Goal: Task Accomplishment & Management: Complete application form

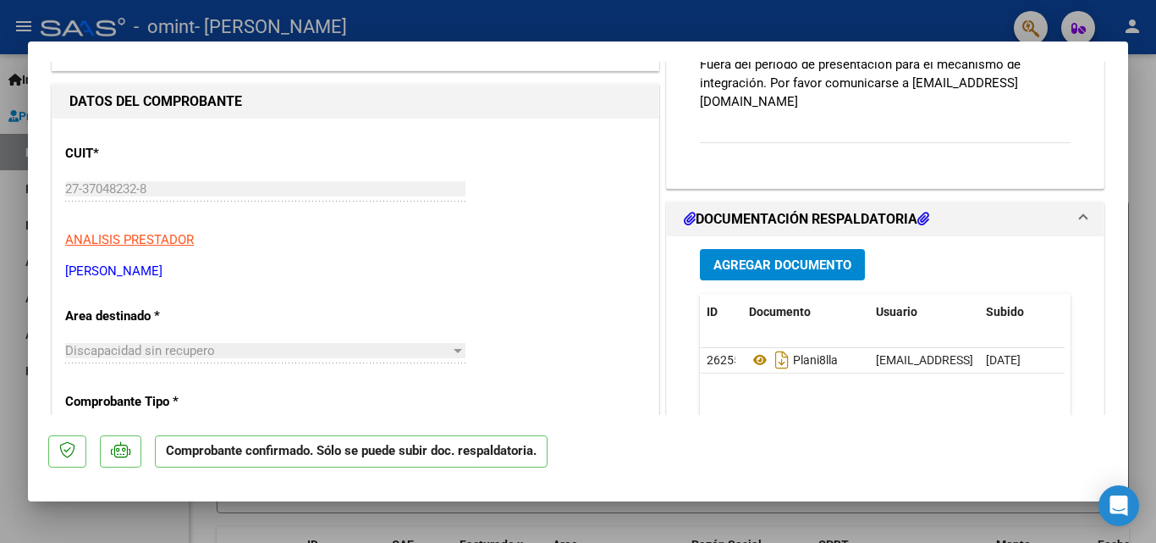
scroll to position [162, 0]
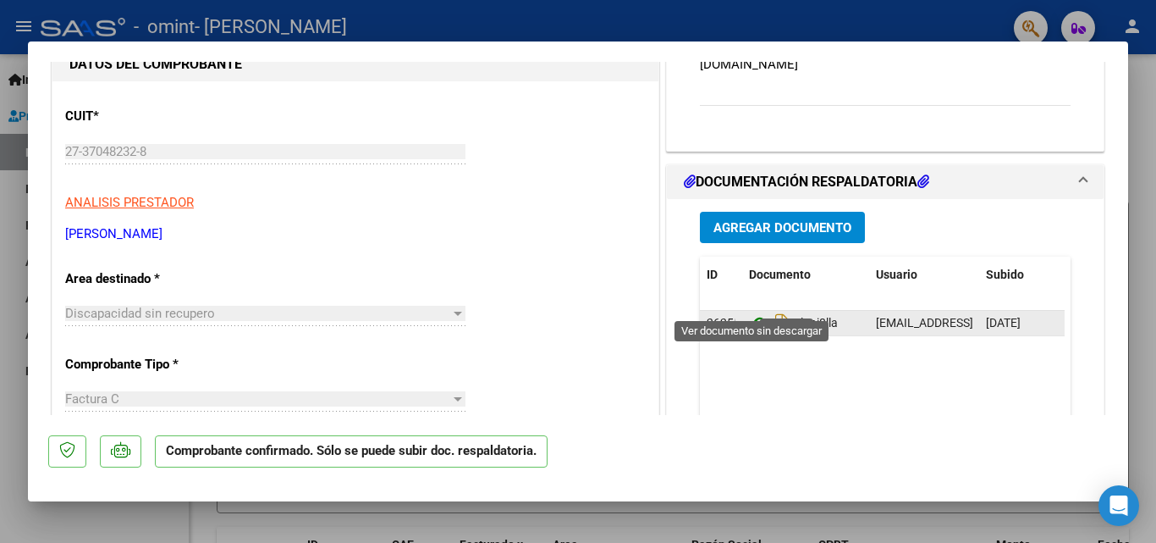
click at [754, 312] on icon at bounding box center [760, 322] width 22 height 20
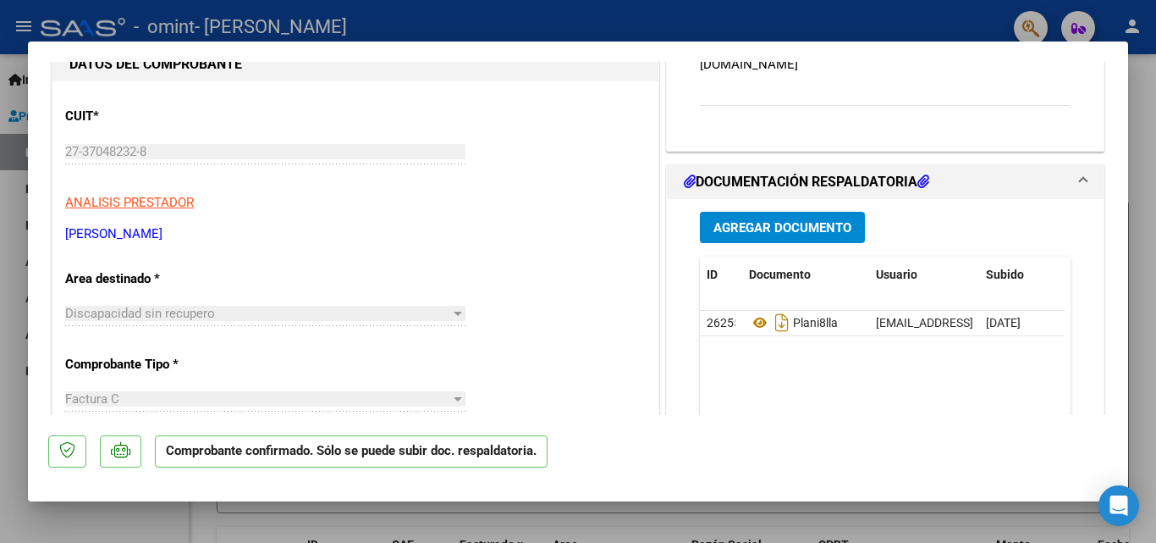
click at [1145, 135] on div at bounding box center [578, 271] width 1156 height 543
type input "$ 0,00"
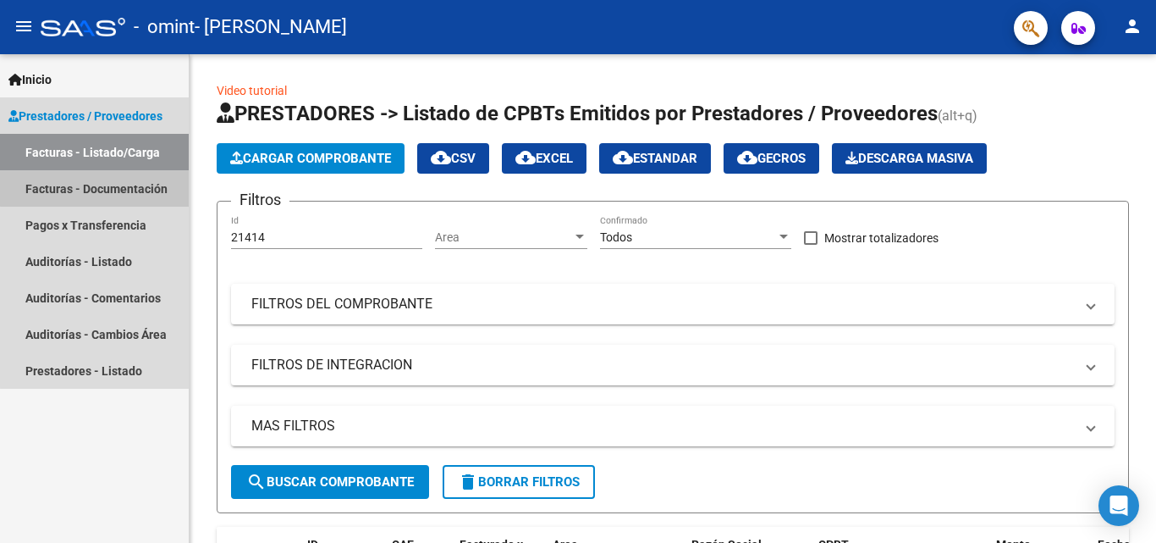
click at [100, 184] on link "Facturas - Documentación" at bounding box center [94, 188] width 189 height 36
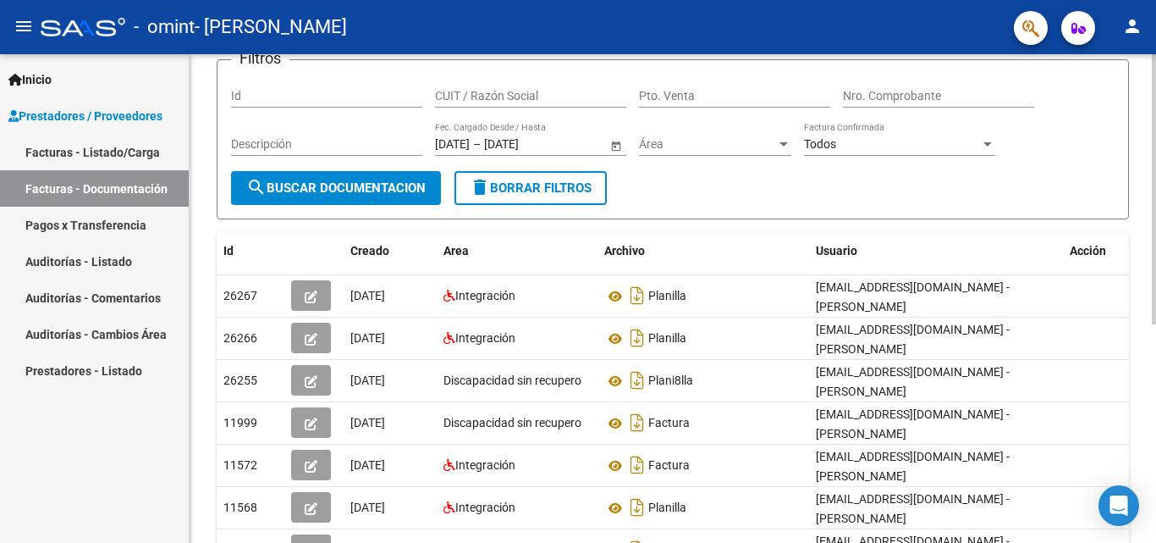
scroll to position [127, 0]
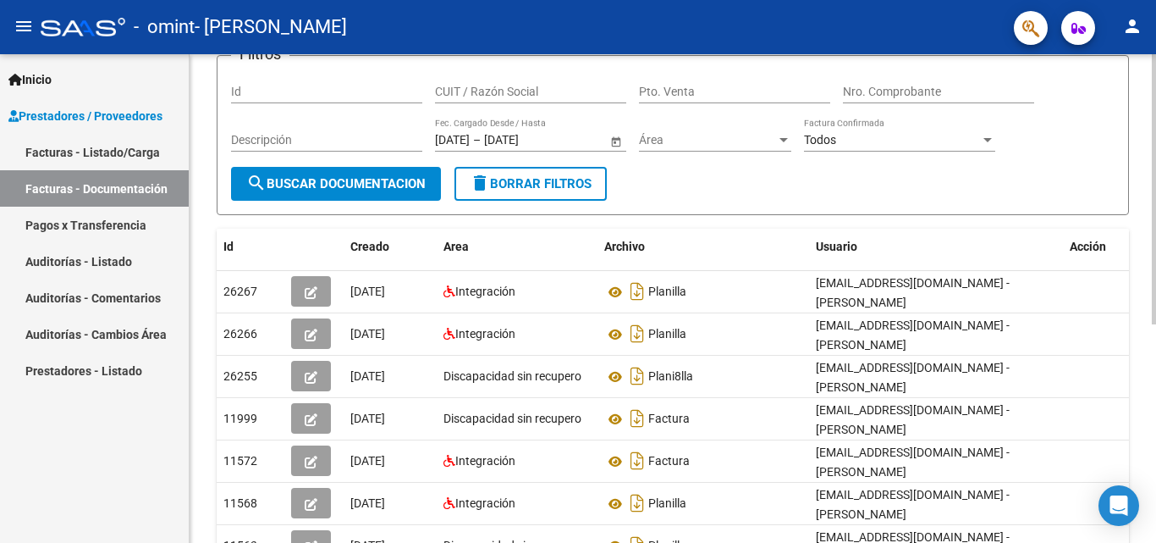
click at [1154, 271] on div at bounding box center [1154, 262] width 4 height 270
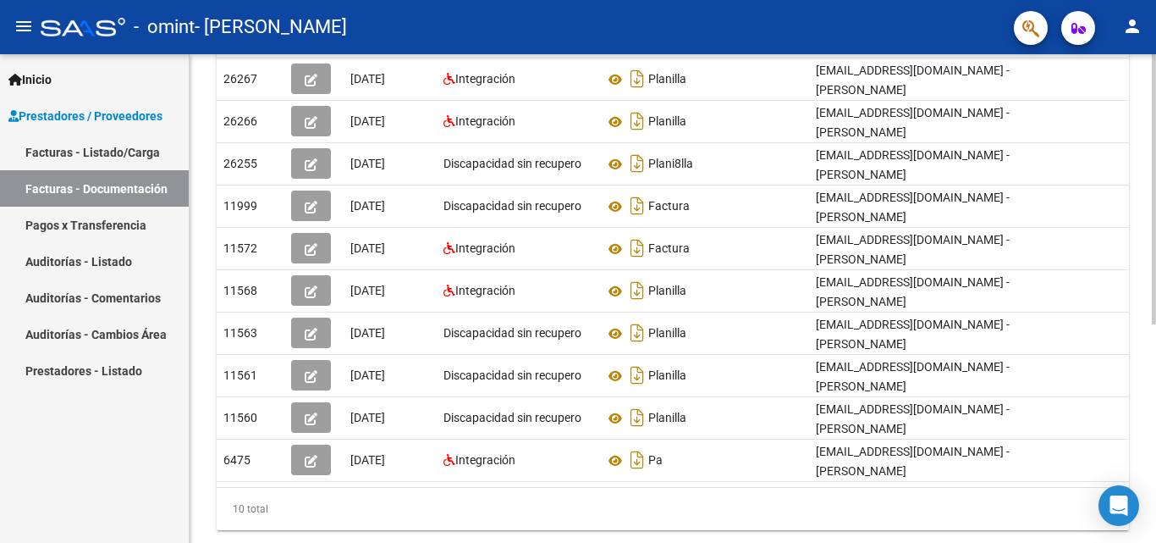
scroll to position [338, 0]
click at [1150, 410] on div "PRESTADORES -> Comprobantes - Documentación Respaldatoria cloud_download Export…" at bounding box center [675, 150] width 971 height 869
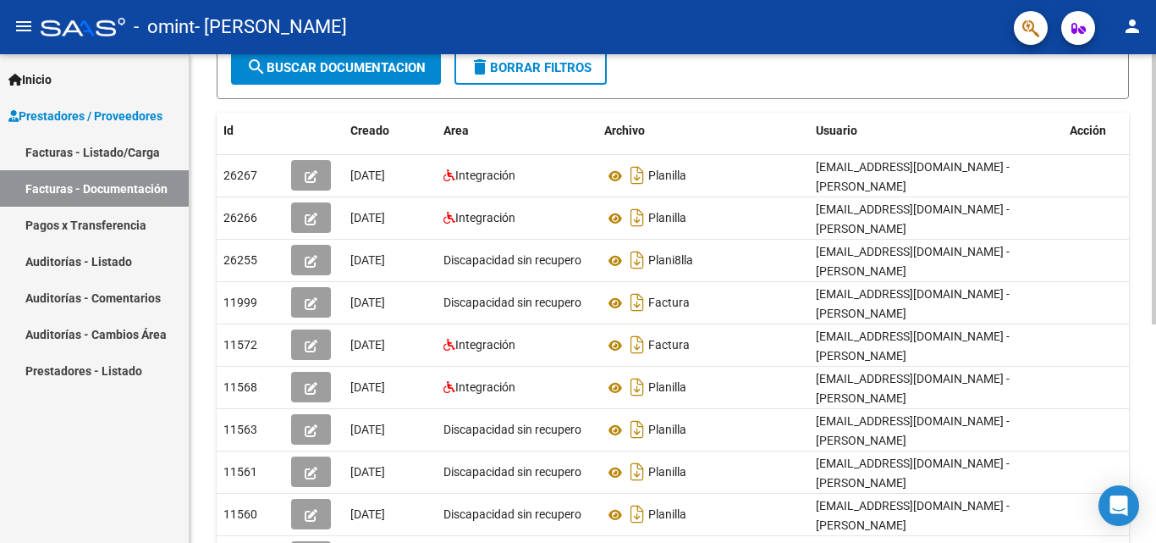
scroll to position [207, 0]
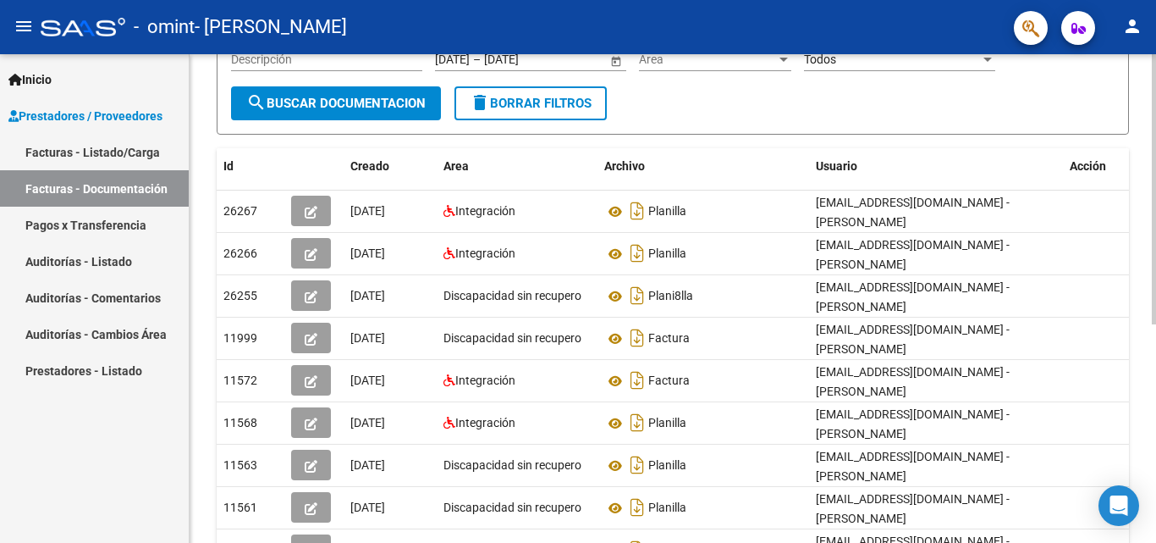
click at [1155, 292] on div at bounding box center [1154, 308] width 4 height 270
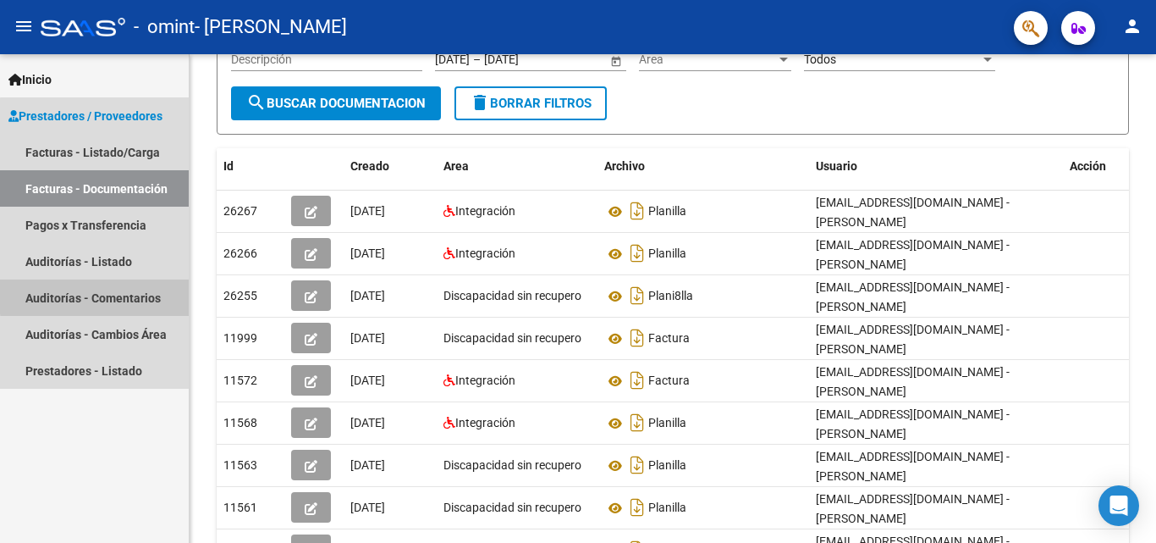
click at [96, 295] on link "Auditorías - Comentarios" at bounding box center [94, 297] width 189 height 36
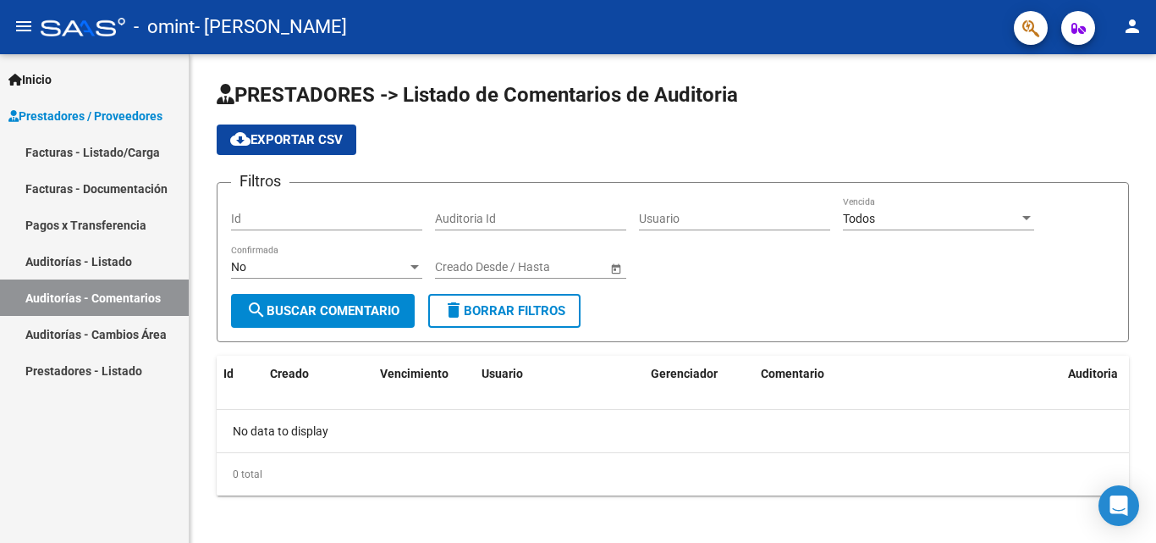
click at [124, 151] on link "Facturas - Listado/Carga" at bounding box center [94, 152] width 189 height 36
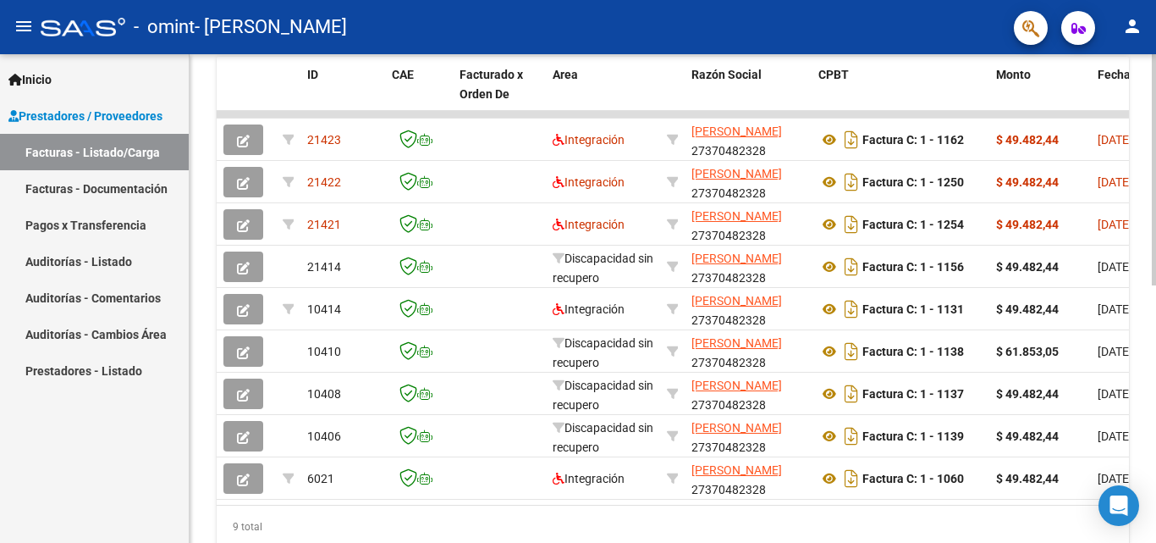
scroll to position [475, 0]
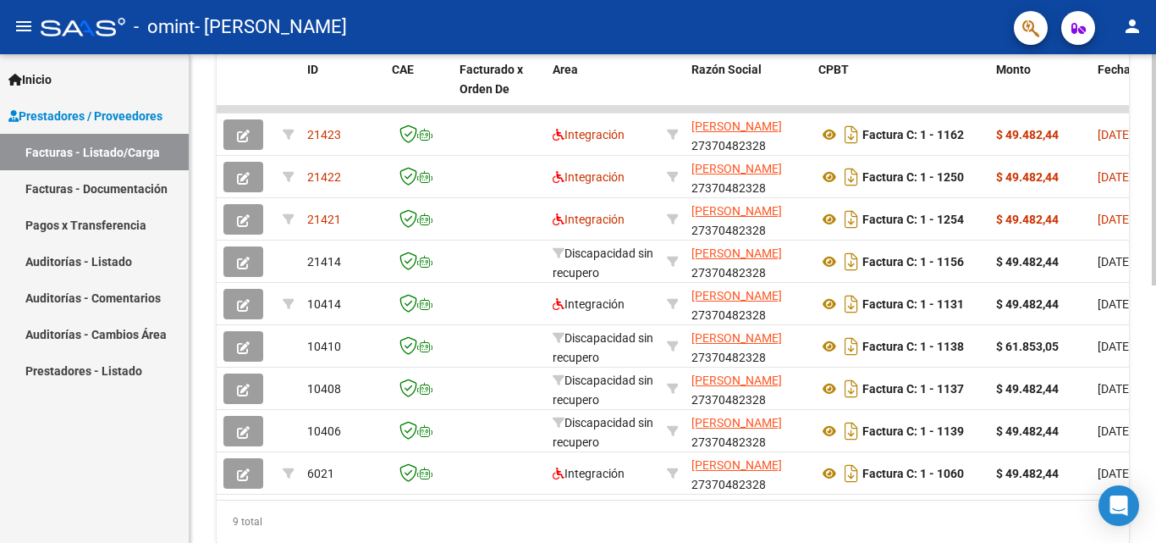
click at [1117, 415] on div "Video tutorial PRESTADORES -> Listado de CPBTs Emitidos por Prestadores / Prove…" at bounding box center [675, 87] width 971 height 1017
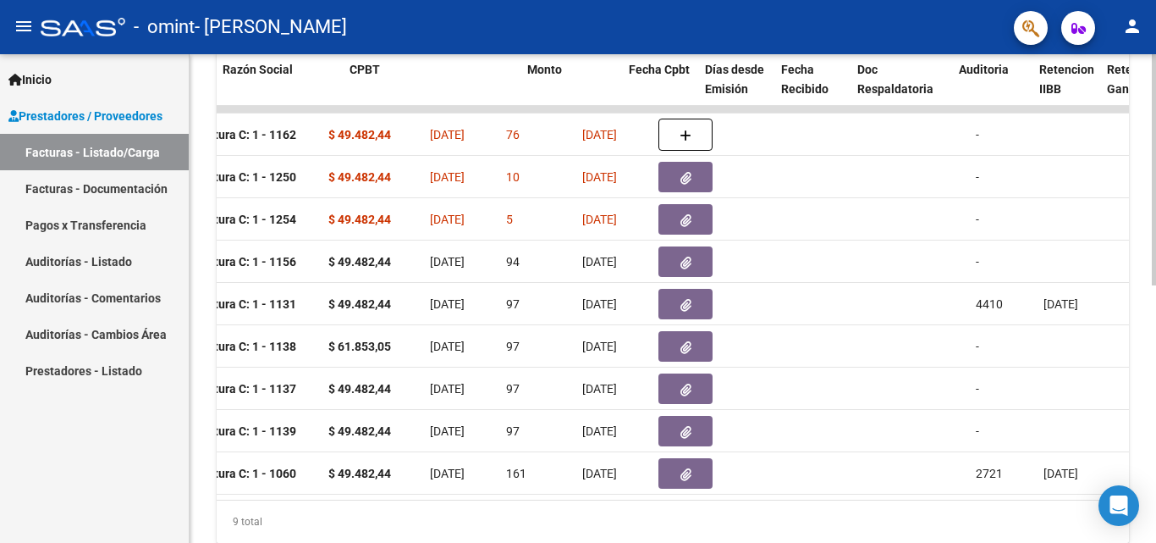
scroll to position [0, 469]
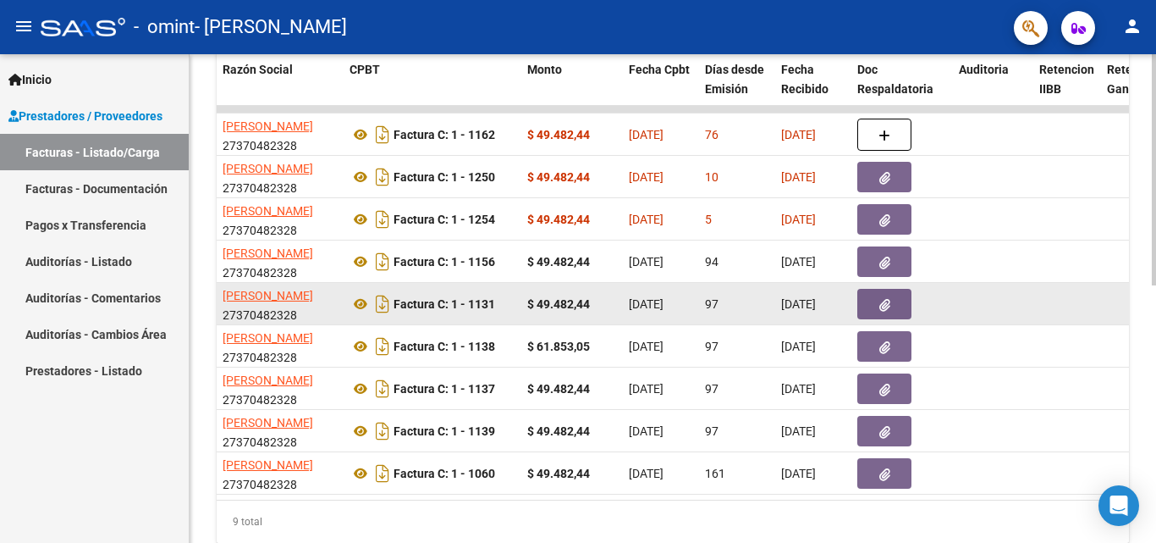
click at [660, 284] on datatable-scroller "21423 Integración AVALLONE ANTONELLA DANIELA 27370482328 Factura C: 1 - 1162 $ …" at bounding box center [204, 300] width 912 height 388
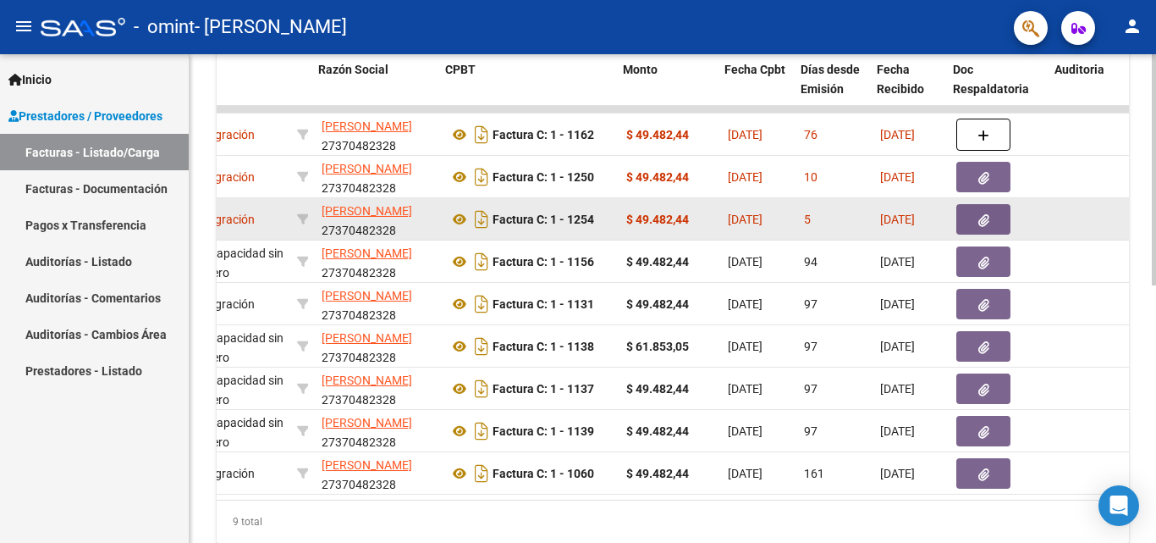
scroll to position [0, 373]
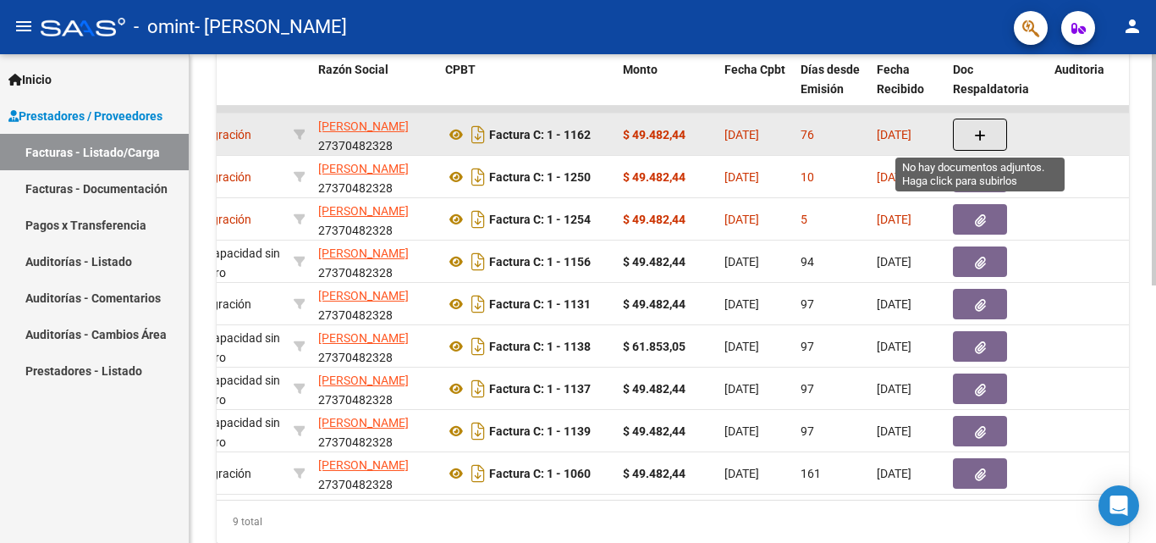
click at [995, 140] on button "button" at bounding box center [980, 134] width 54 height 32
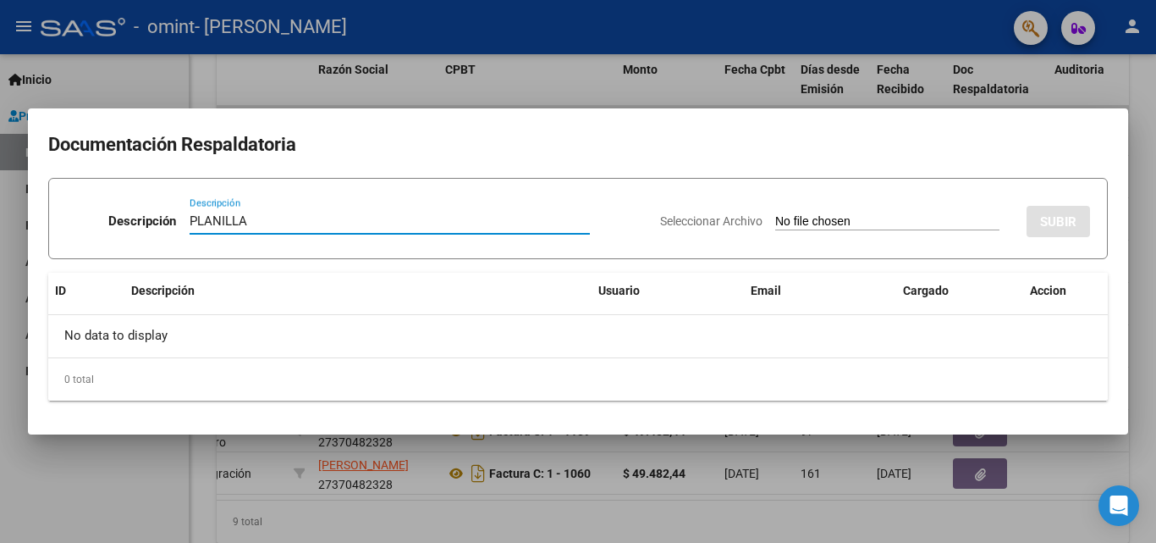
type input "PLANILLA"
click at [956, 210] on div "Seleccionar Archivo SUBIR" at bounding box center [875, 218] width 430 height 52
click at [935, 230] on input "Seleccionar Archivo" at bounding box center [887, 222] width 224 height 16
type input "C:\fakepath\CARABAJAL JUNIO.pdf"
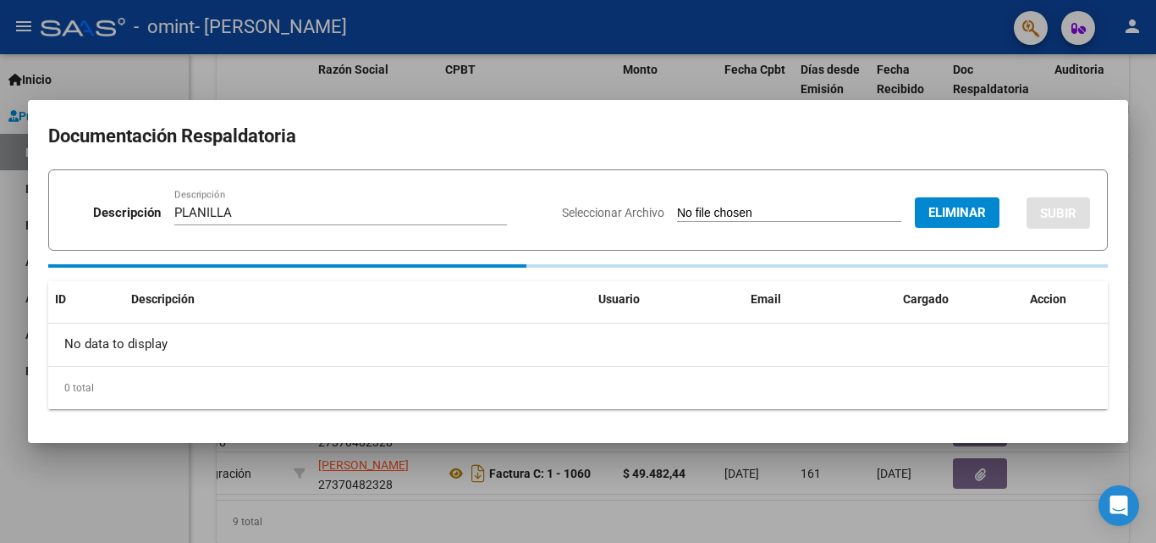
click at [446, 311] on datatable-header-cell "Descripción" at bounding box center [357, 299] width 467 height 36
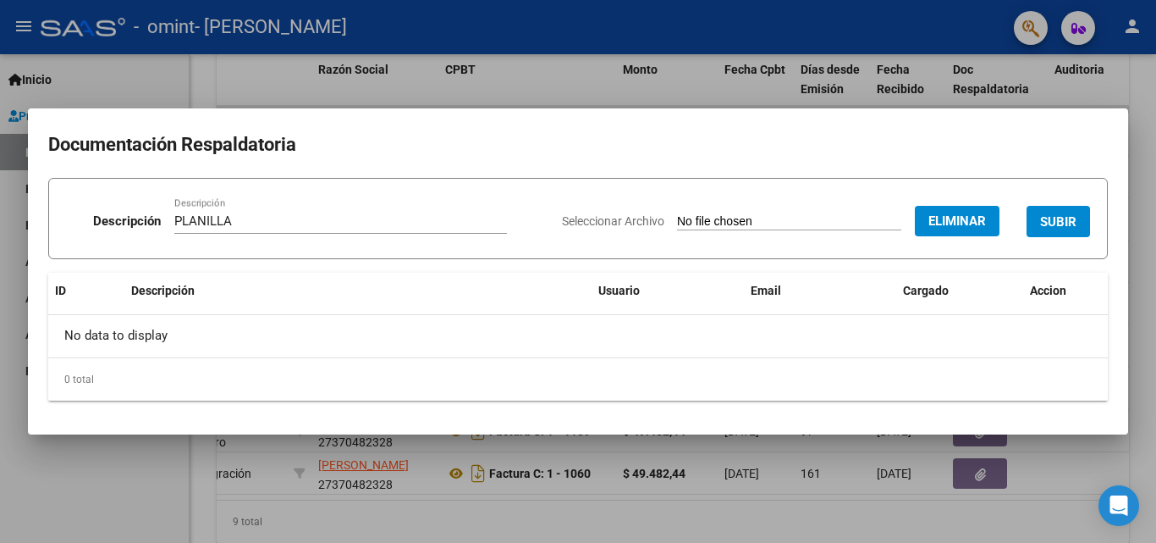
click at [1059, 209] on button "SUBIR" at bounding box center [1058, 221] width 63 height 31
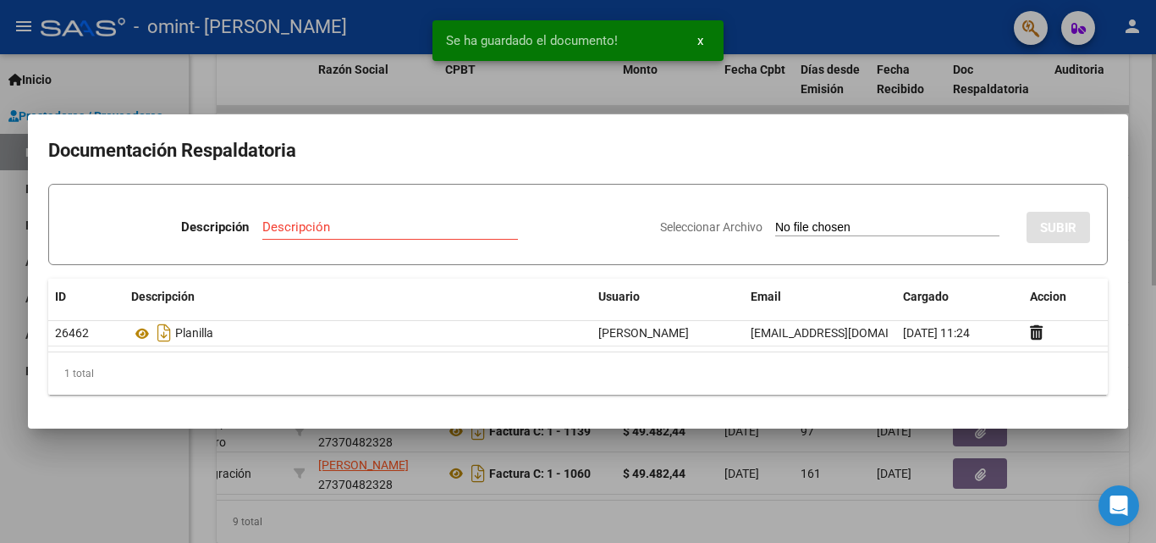
click at [812, 535] on div at bounding box center [578, 271] width 1156 height 543
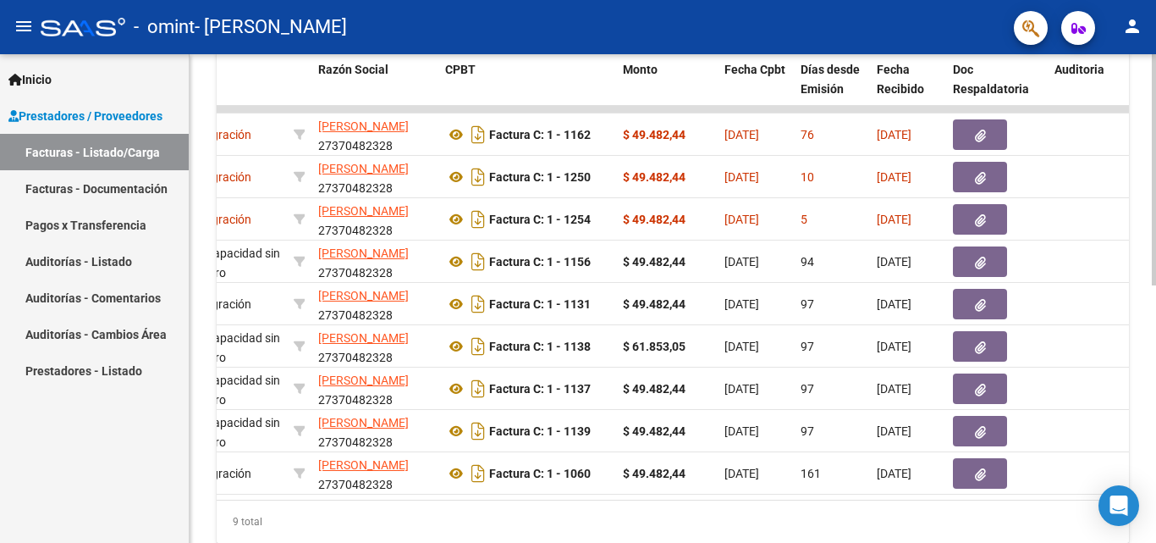
scroll to position [401, 0]
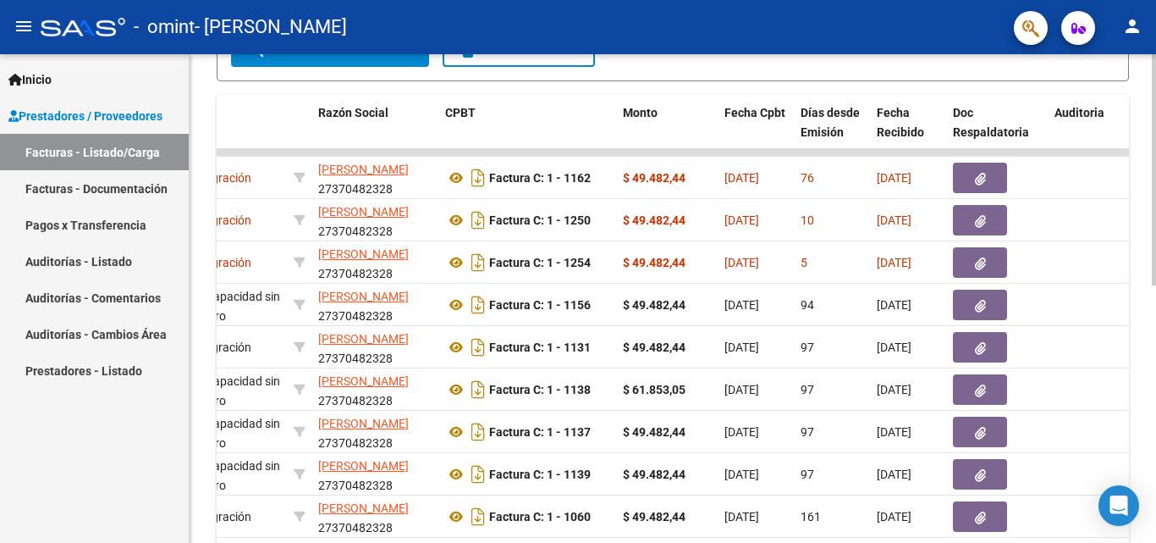
click at [1113, 388] on div "Video tutorial PRESTADORES -> Listado de CPBTs Emitidos por Prestadores / Prove…" at bounding box center [675, 131] width 971 height 1017
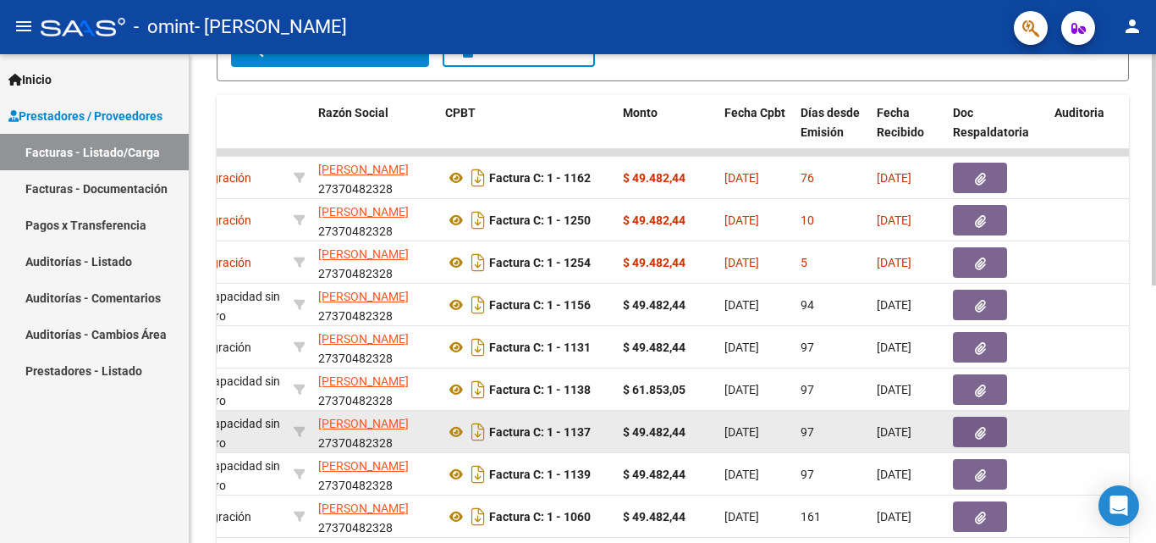
scroll to position [457, 0]
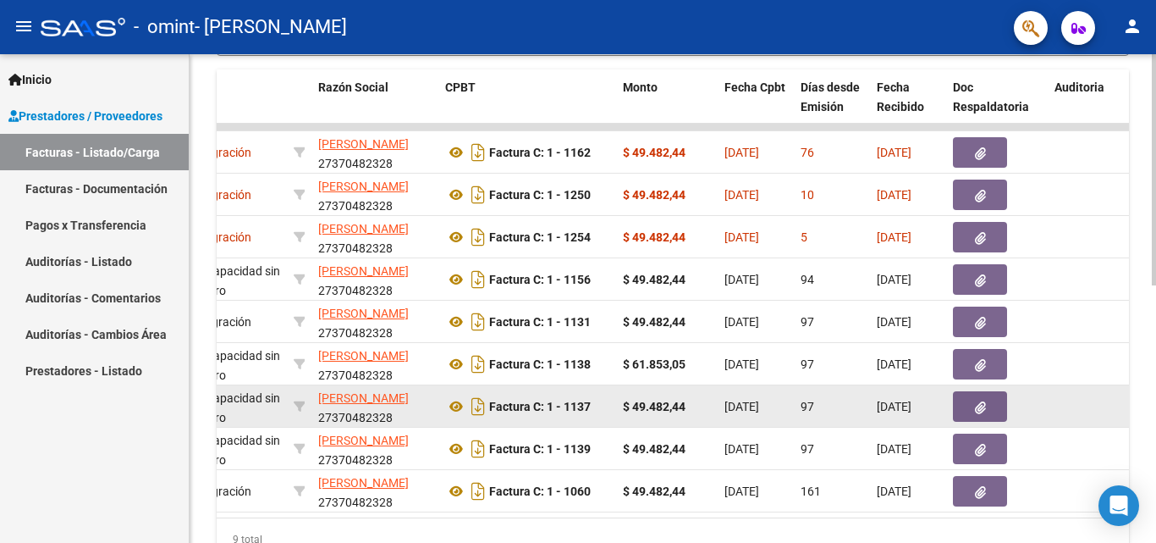
click at [1114, 388] on datatable-body-cell at bounding box center [1088, 405] width 80 height 41
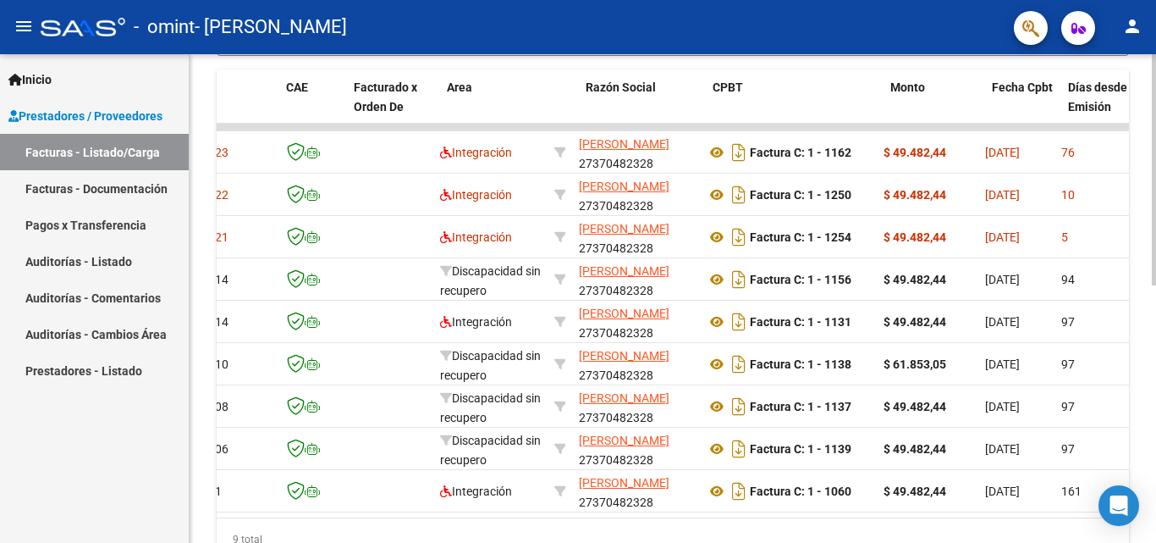
scroll to position [0, 0]
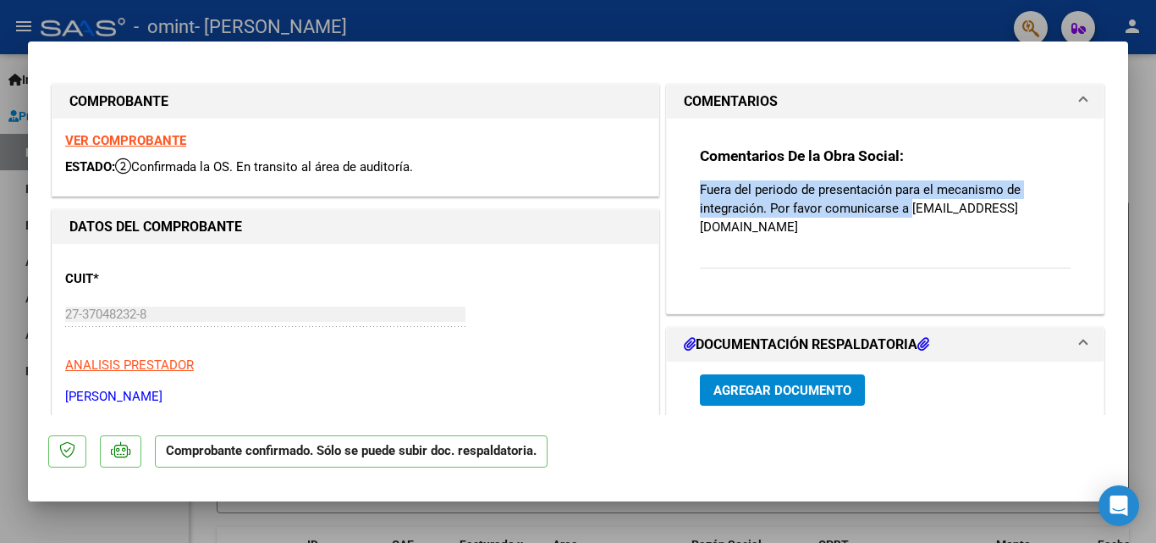
drag, startPoint x: 904, startPoint y: 212, endPoint x: 1045, endPoint y: 223, distance: 141.8
click at [1045, 223] on div "Comentarios De la Obra Social: Fuera del periodo de presentación para el mecani…" at bounding box center [885, 216] width 371 height 140
copy p "Fuera del periodo de presentación para el mecanismo de integración. Por favor c…"
